Goal: Task Accomplishment & Management: Use online tool/utility

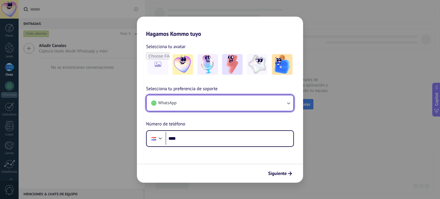
click at [282, 103] on button "WhatsApp" at bounding box center [220, 102] width 147 height 15
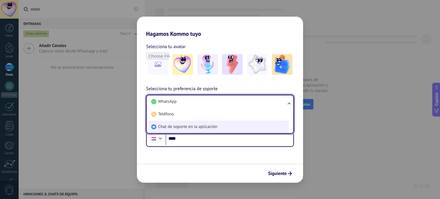
click at [221, 125] on li "Chat de soporte en la aplicación" at bounding box center [219, 127] width 140 height 13
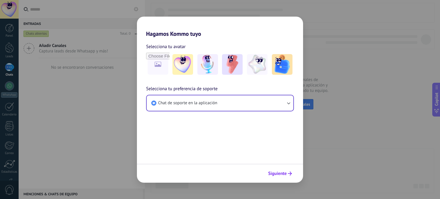
click at [281, 175] on span "Siguiente" at bounding box center [277, 174] width 19 height 4
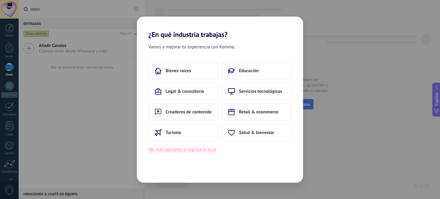
click at [184, 147] on button "Ver más opciones o ingresa la tuya" at bounding box center [182, 149] width 68 height 7
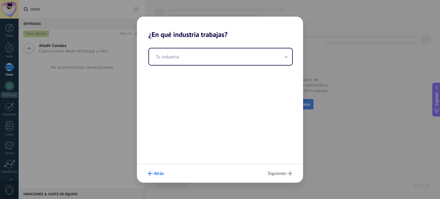
click at [159, 174] on span "Atrás" at bounding box center [159, 174] width 10 height 4
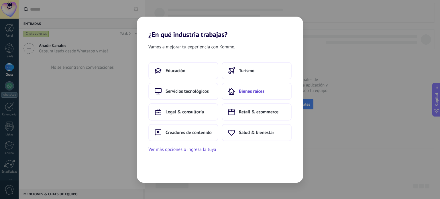
click at [251, 91] on span "Bienes raíces" at bounding box center [251, 91] width 25 height 6
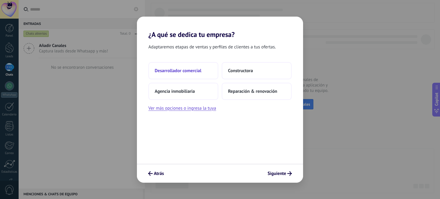
click at [190, 73] on span "Desarrollador comercial" at bounding box center [178, 71] width 47 height 6
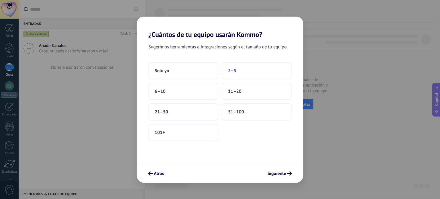
click at [230, 71] on span "2–5" at bounding box center [232, 71] width 8 height 6
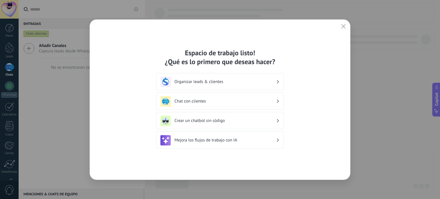
click at [237, 82] on h3 "Organizar leads & clientes" at bounding box center [225, 81] width 102 height 5
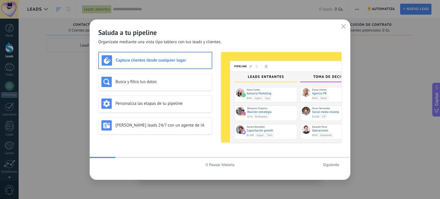
click at [335, 164] on span "Siguiente" at bounding box center [331, 165] width 16 height 4
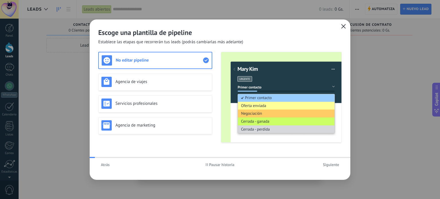
click at [341, 25] on icon "button" at bounding box center [343, 26] width 5 height 5
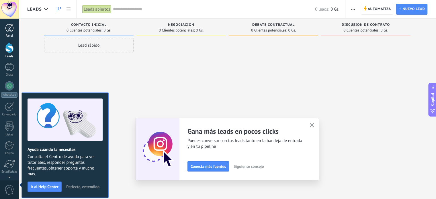
click at [8, 30] on div at bounding box center [9, 28] width 9 height 9
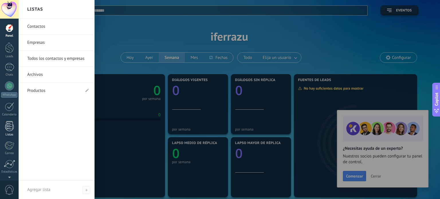
click at [9, 126] on div at bounding box center [9, 126] width 9 height 10
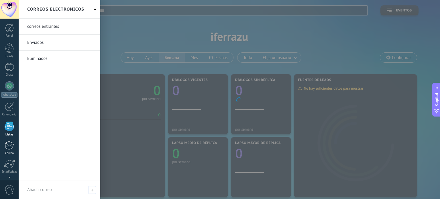
click at [8, 149] on div at bounding box center [9, 145] width 9 height 9
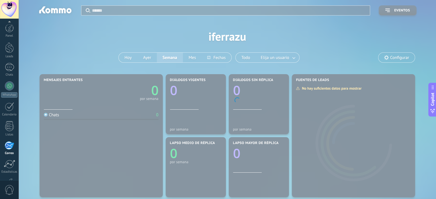
scroll to position [39, 0]
click at [7, 166] on div at bounding box center [9, 165] width 9 height 10
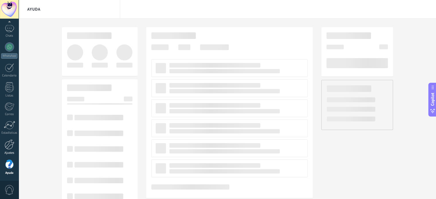
click at [10, 142] on div at bounding box center [10, 144] width 10 height 10
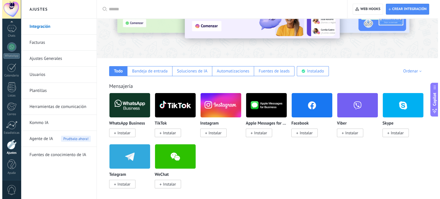
scroll to position [57, 0]
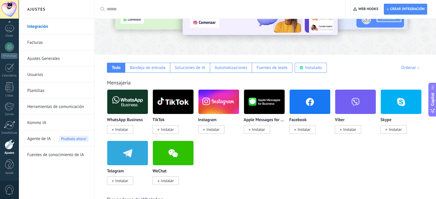
click at [206, 129] on span "Instalar" at bounding box center [212, 129] width 13 height 5
click at [215, 131] on span "Instalar" at bounding box center [212, 129] width 13 height 5
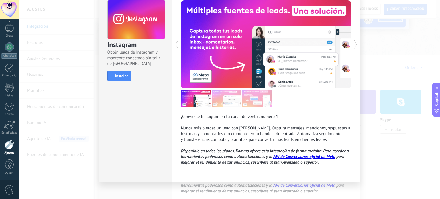
drag, startPoint x: 116, startPoint y: 104, endPoint x: 116, endPoint y: 99, distance: 4.6
click at [116, 102] on div "Instagram Obtén leads de Instagram y mantente conectado sin salir de Kommo Inst…" at bounding box center [135, 86] width 73 height 192
click at [117, 76] on span "Instalar" at bounding box center [121, 76] width 13 height 4
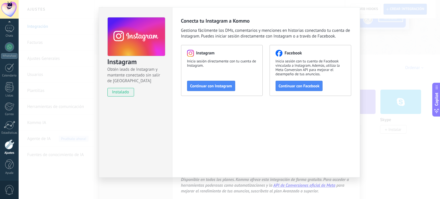
scroll to position [11, 0]
click at [224, 88] on span "Continuar con Instagram" at bounding box center [211, 86] width 42 height 4
click at [216, 84] on span "Continuar con Instagram" at bounding box center [211, 86] width 42 height 4
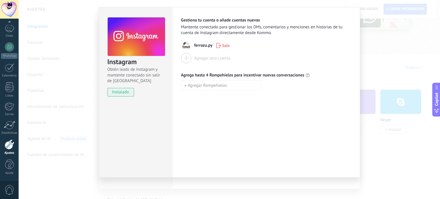
click at [384, 123] on div "Instagram Obtén leads de Instagram y mantente conectado sin salir de Kommo inst…" at bounding box center [229, 99] width 421 height 199
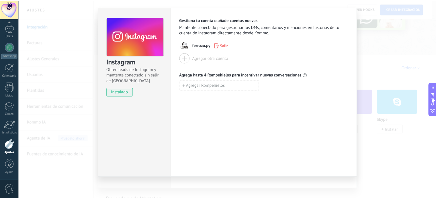
scroll to position [0, 0]
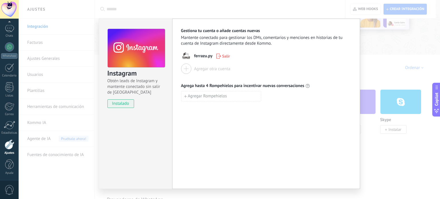
click at [379, 115] on div "Instagram Obtén leads de Instagram y mantente conectado sin salir de Kommo inst…" at bounding box center [229, 99] width 421 height 199
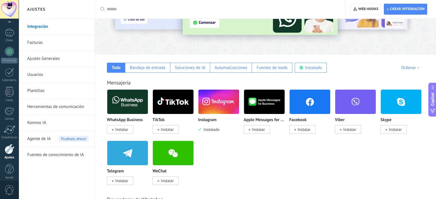
click at [9, 27] on div at bounding box center [9, 23] width 19 height 9
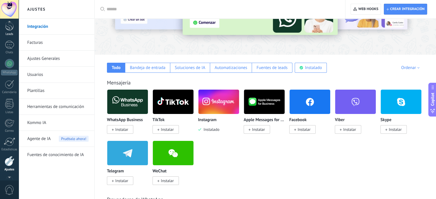
scroll to position [18, 0]
click at [10, 54] on link "Chats" at bounding box center [9, 52] width 19 height 14
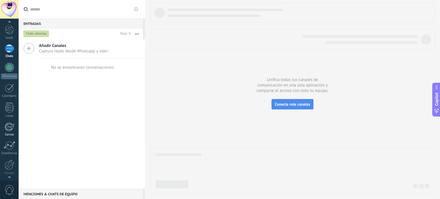
scroll to position [29, 0]
click at [12, 153] on div at bounding box center [10, 155] width 10 height 10
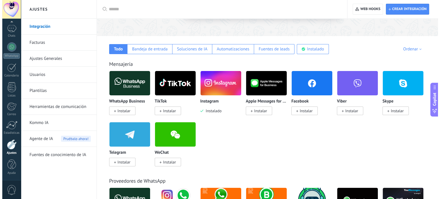
scroll to position [86, 0]
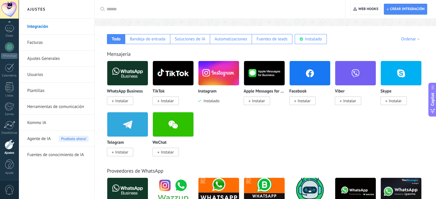
click at [119, 99] on span "Instalar" at bounding box center [121, 100] width 13 height 5
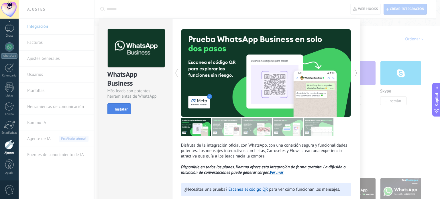
click at [125, 108] on span "Instalar" at bounding box center [121, 109] width 13 height 4
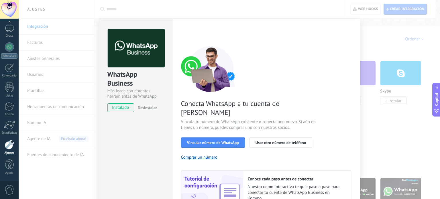
click at [64, 169] on div "WhatsApp Business Más leads con potentes herramientas de WhatsApp instalado Des…" at bounding box center [229, 99] width 421 height 199
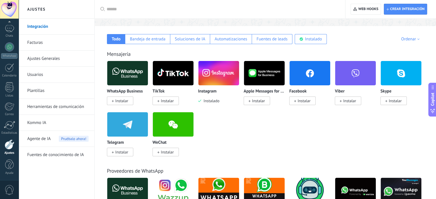
click at [305, 101] on span "Instalar" at bounding box center [303, 100] width 13 height 5
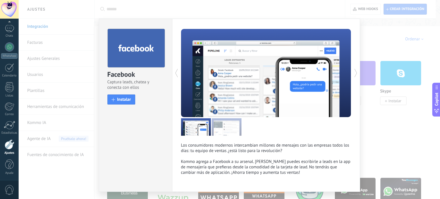
click at [131, 105] on div "Facebook Captura leads, chatea y conecta con ellos install Instalar" at bounding box center [135, 64] width 73 height 90
click at [119, 100] on span "Instalar" at bounding box center [124, 99] width 14 height 4
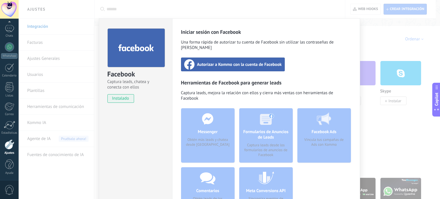
scroll to position [0, 0]
click at [383, 96] on div "Facebook Captura leads, chatea y conecta con ellos instalado Desinstalar Inicia…" at bounding box center [229, 99] width 421 height 199
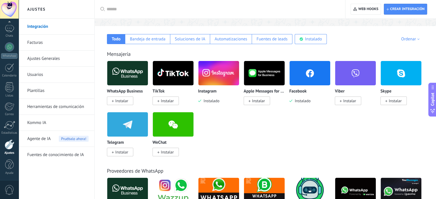
click at [119, 100] on span "Instalar" at bounding box center [121, 100] width 13 height 5
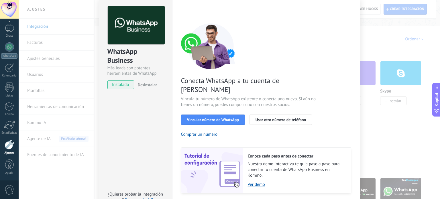
scroll to position [55, 0]
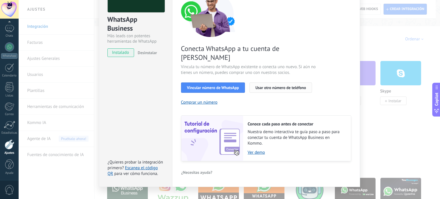
click at [280, 86] on span "Usar otro número de teléfono" at bounding box center [280, 88] width 50 height 4
click at [254, 150] on link "Ver demo" at bounding box center [296, 152] width 97 height 5
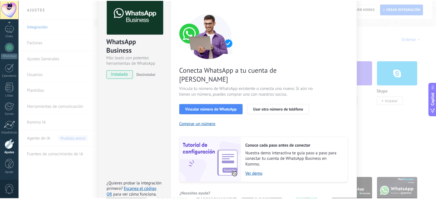
scroll to position [0, 0]
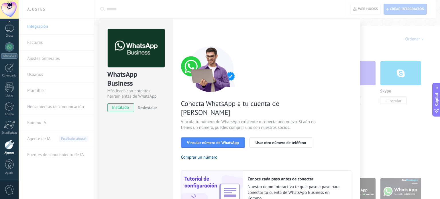
click at [385, 83] on div "WhatsApp Business Más leads con potentes herramientas de WhatsApp instalado Des…" at bounding box center [229, 99] width 421 height 199
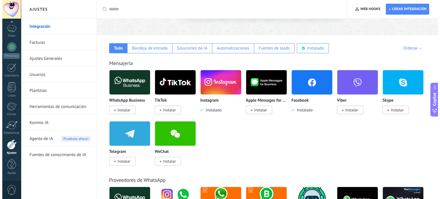
scroll to position [86, 0]
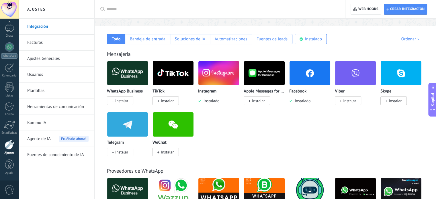
click at [129, 101] on span "Instalar" at bounding box center [120, 101] width 26 height 9
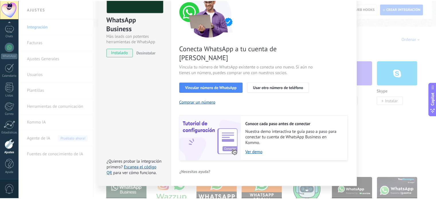
scroll to position [0, 0]
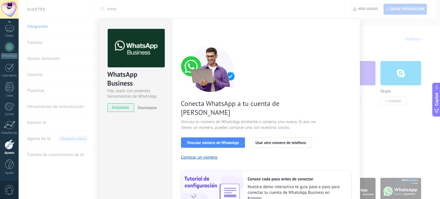
click at [400, 63] on div "WhatsApp Business Más leads con potentes herramientas de WhatsApp instalado Des…" at bounding box center [229, 99] width 421 height 199
